Goal: Obtain resource: Download file/media

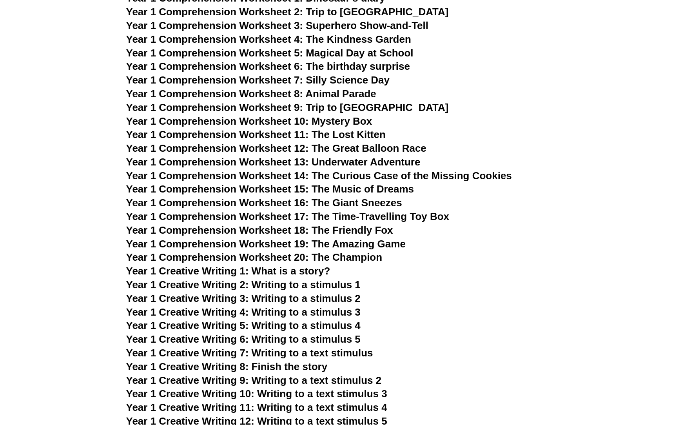
scroll to position [1004, 0]
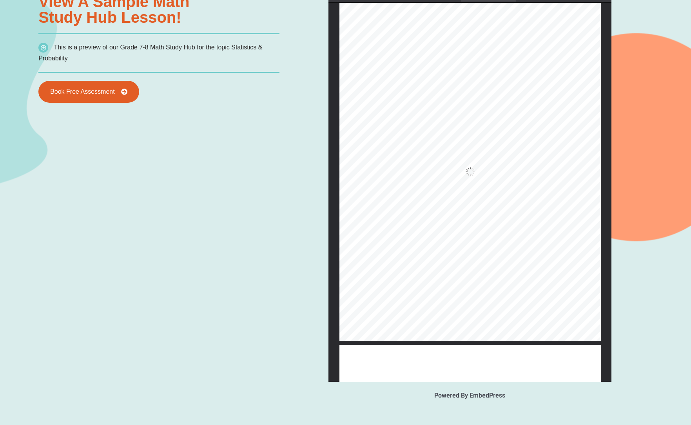
scroll to position [669, 0]
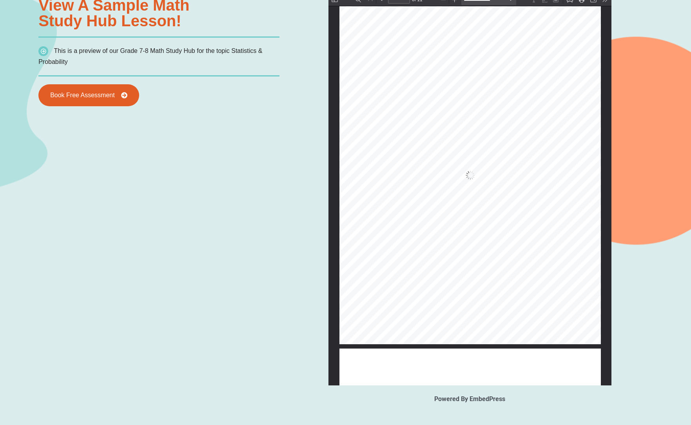
type input "*"
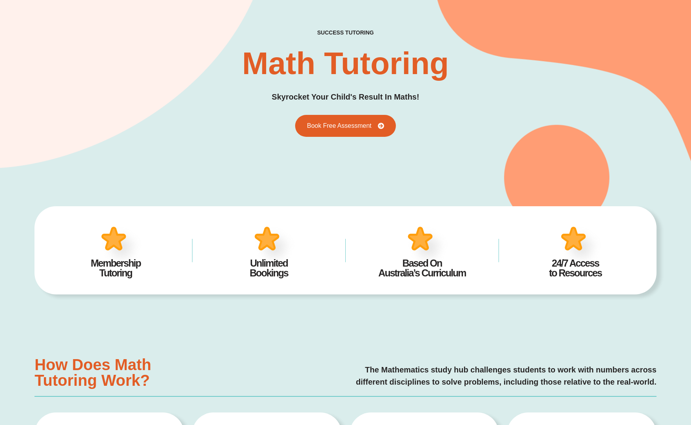
scroll to position [0, 0]
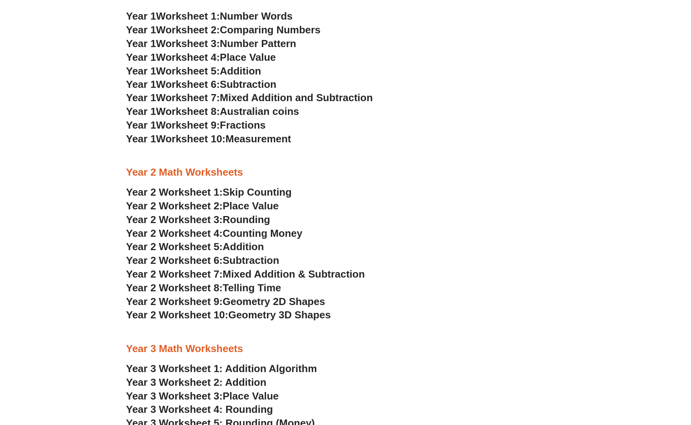
scroll to position [705, 0]
